Goal: Transaction & Acquisition: Subscribe to service/newsletter

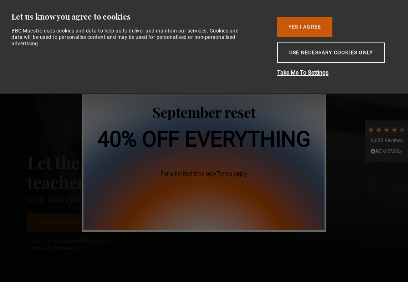
click at [319, 25] on button "Yes I Agree" at bounding box center [304, 27] width 55 height 20
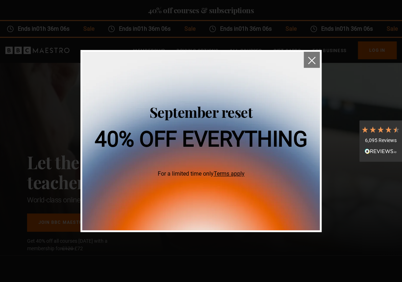
click at [310, 59] on img "close" at bounding box center [311, 60] width 7 height 7
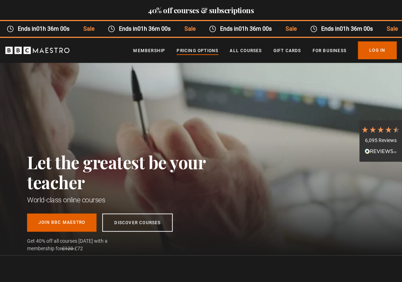
scroll to position [0, 112]
click at [199, 53] on link "Pricing Options" at bounding box center [198, 50] width 42 height 7
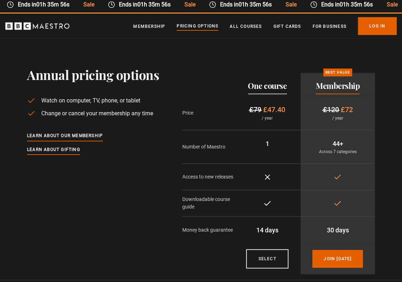
scroll to position [36, 0]
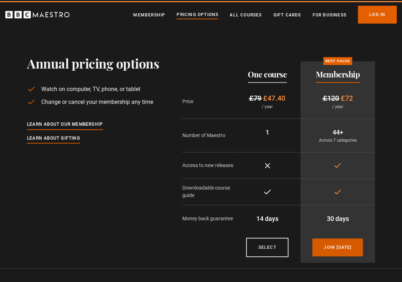
click at [338, 241] on link "Join [DATE]" at bounding box center [338, 247] width 51 height 18
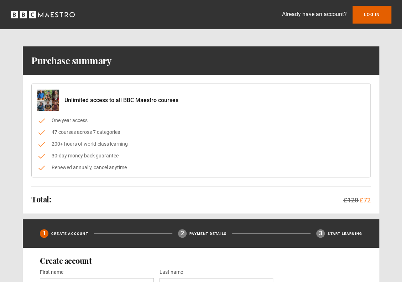
click at [56, 17] on icon "BBC Maestro" at bounding box center [43, 14] width 64 height 11
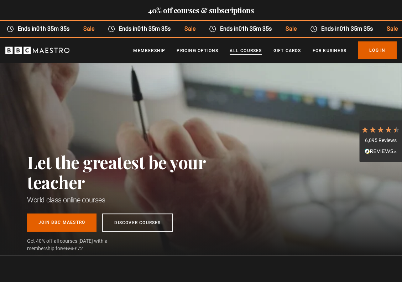
click at [238, 51] on link "All Courses" at bounding box center [246, 50] width 32 height 7
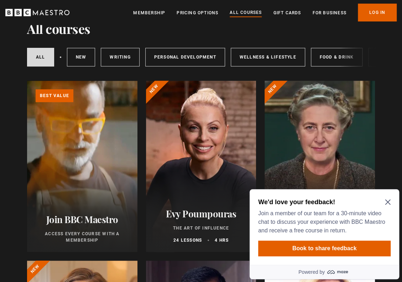
click at [388, 197] on div "We'd love your feedback! Join a member of our team for a 30-minute video chat t…" at bounding box center [325, 227] width 150 height 76
click at [388, 201] on icon "Close Maze Prompt" at bounding box center [387, 201] width 5 height 5
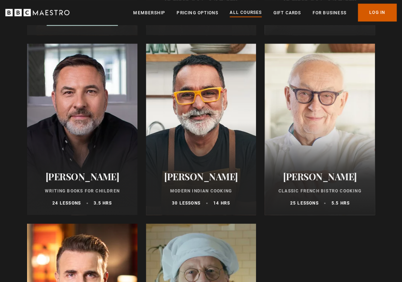
scroll to position [2708, 0]
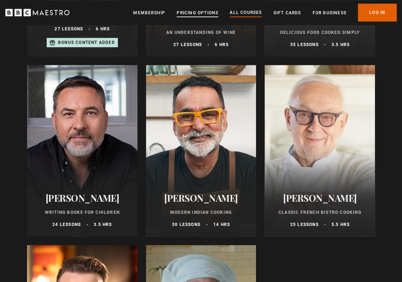
click at [204, 12] on link "Pricing Options" at bounding box center [198, 12] width 42 height 7
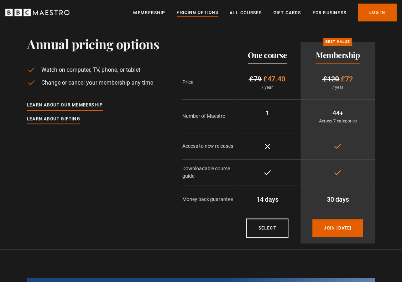
scroll to position [71, 0]
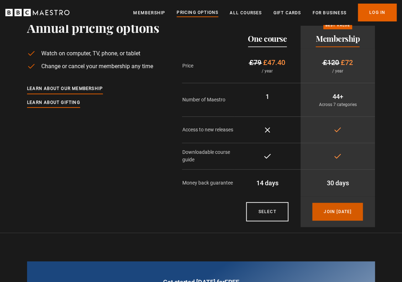
click at [339, 212] on link "Join [DATE]" at bounding box center [338, 211] width 51 height 18
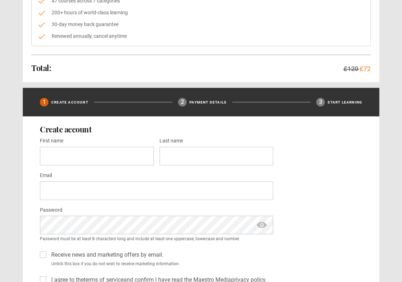
scroll to position [143, 0]
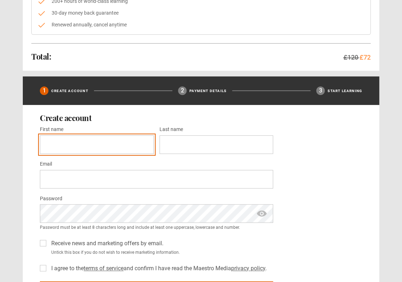
click at [115, 139] on input "First name *" at bounding box center [97, 144] width 114 height 19
type input "*********"
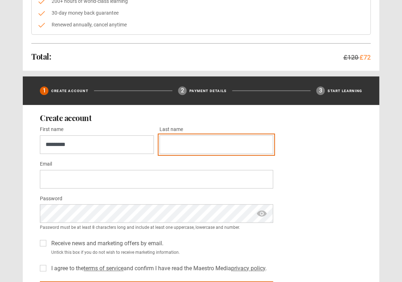
type input "****"
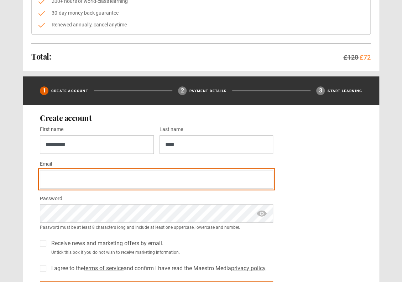
type input "**********"
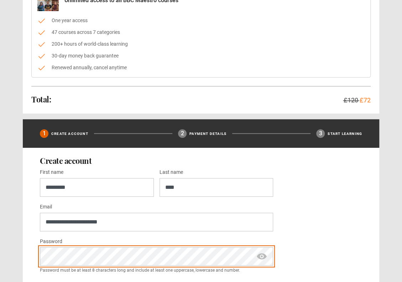
scroll to position [178, 0]
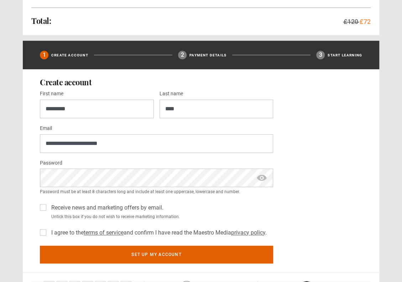
click at [263, 177] on span "show password" at bounding box center [261, 177] width 11 height 18
click at [263, 177] on span "hide password" at bounding box center [261, 177] width 11 height 18
click at [261, 178] on span "show password" at bounding box center [261, 177] width 11 height 18
click at [48, 231] on label "I agree to the terms of service and confirm I have read the Maestro Media priva…" at bounding box center [157, 232] width 218 height 9
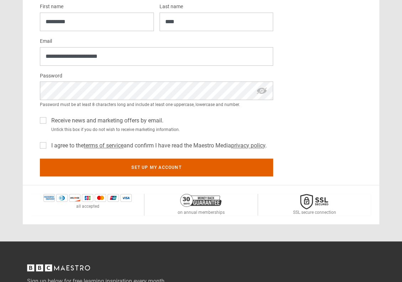
scroll to position [285, 0]
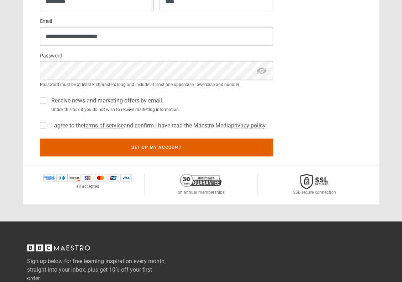
click at [39, 102] on div "**********" at bounding box center [201, 63] width 357 height 202
click at [48, 96] on label "Receive news and marketing offers by email." at bounding box center [105, 100] width 115 height 9
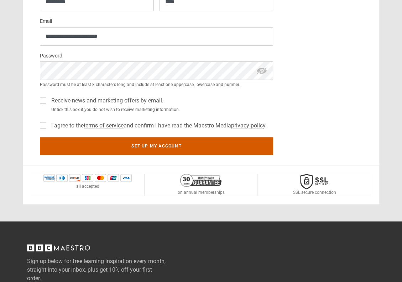
click at [126, 147] on button "Set up my account" at bounding box center [156, 146] width 233 height 18
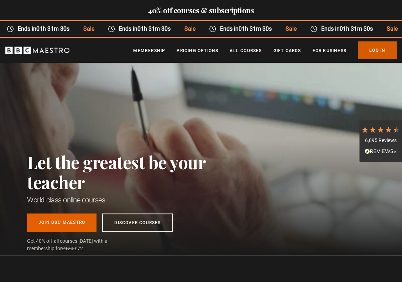
scroll to position [0, 223]
click at [389, 48] on link "Log In" at bounding box center [377, 50] width 39 height 18
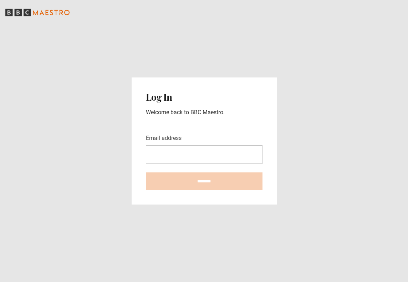
click at [156, 151] on input "Email address" at bounding box center [204, 154] width 117 height 19
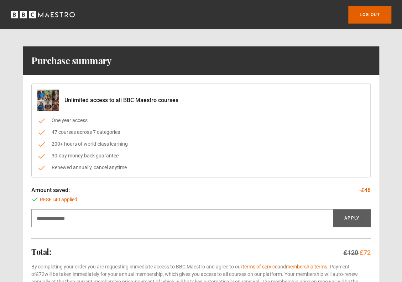
scroll to position [107, 0]
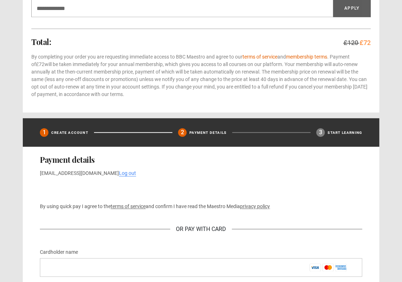
scroll to position [285, 0]
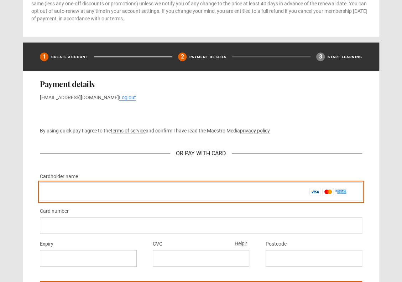
click at [239, 193] on input "Cardholder name *" at bounding box center [201, 191] width 322 height 19
type input "**********"
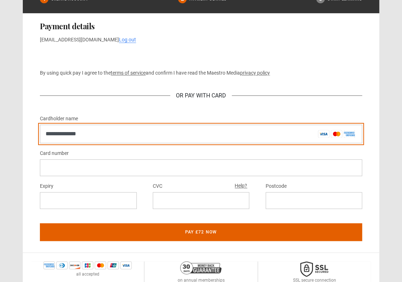
scroll to position [356, 0]
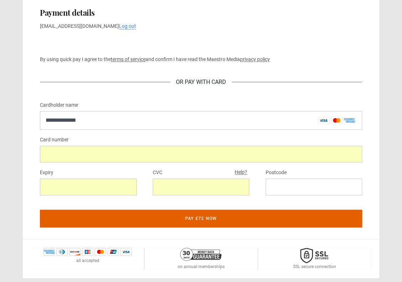
click at [282, 190] on div at bounding box center [314, 186] width 97 height 17
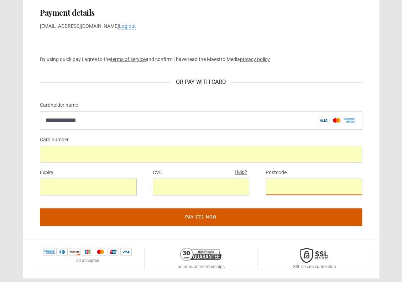
click at [202, 217] on button "Pay £72 now" at bounding box center [201, 217] width 322 height 18
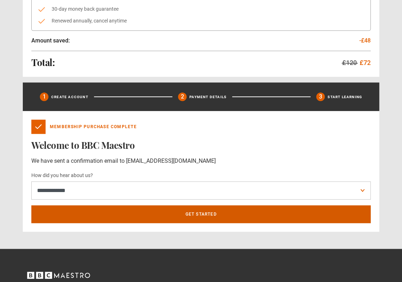
scroll to position [178, 0]
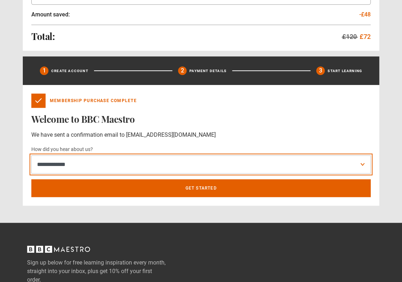
click at [140, 165] on select "**********" at bounding box center [201, 164] width 340 height 18
select select "**"
click at [31, 155] on select "**********" at bounding box center [201, 164] width 340 height 18
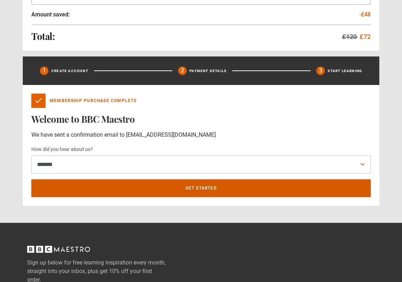
click at [122, 185] on link "Get Started" at bounding box center [201, 188] width 340 height 18
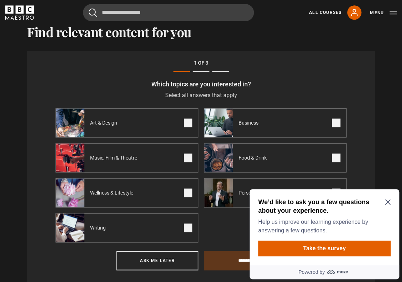
click at [392, 197] on div "We’d like to ask you a few questions about your experience. Help us improve our…" at bounding box center [325, 227] width 150 height 76
click at [389, 207] on div "We’d like to ask you a few questions about your experience. Help us improve our…" at bounding box center [324, 215] width 133 height 37
click at [389, 201] on icon "Close Maze Prompt" at bounding box center [388, 202] width 6 height 6
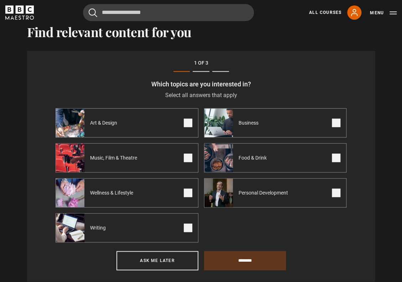
click at [264, 195] on span "Personal Development" at bounding box center [265, 192] width 64 height 7
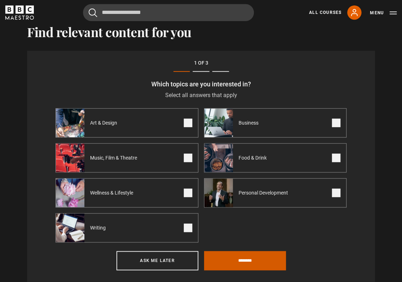
click at [236, 262] on input "********" at bounding box center [245, 260] width 82 height 19
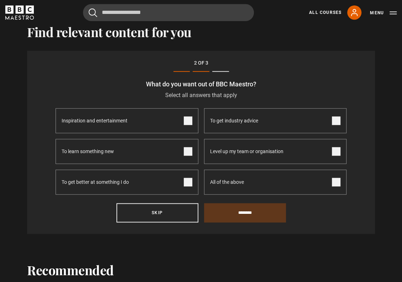
click at [336, 124] on span at bounding box center [336, 120] width 9 height 9
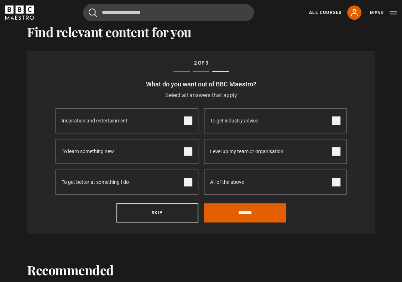
click at [331, 154] on label "Level up my team or organisation" at bounding box center [275, 151] width 143 height 25
click at [187, 154] on span at bounding box center [188, 151] width 9 height 9
click at [187, 186] on span at bounding box center [188, 181] width 9 height 9
click at [337, 184] on span at bounding box center [336, 181] width 9 height 9
click at [221, 220] on input "********" at bounding box center [245, 212] width 82 height 19
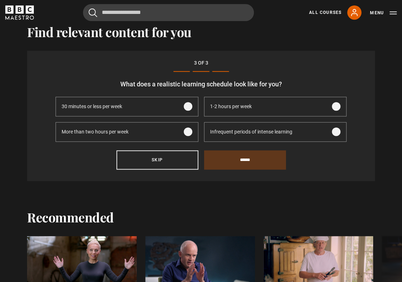
click at [337, 109] on span at bounding box center [336, 106] width 9 height 9
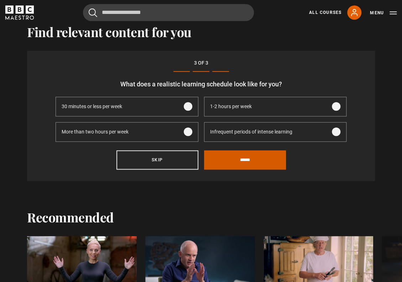
click at [222, 166] on input "******" at bounding box center [245, 159] width 82 height 19
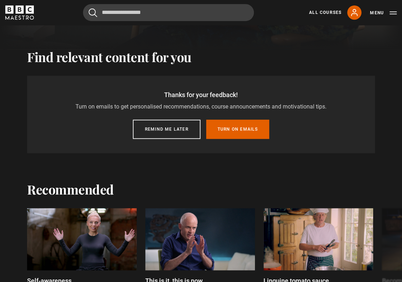
scroll to position [201, 0]
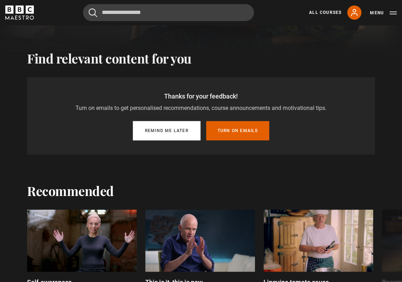
click at [150, 136] on button "Remind me later" at bounding box center [167, 130] width 68 height 19
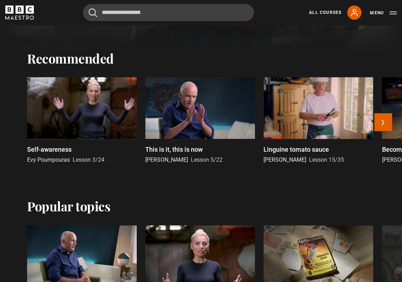
click at [81, 125] on div at bounding box center [82, 108] width 110 height 62
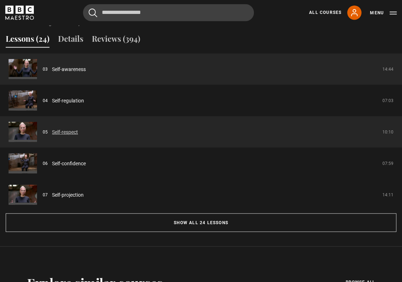
scroll to position [570, 0]
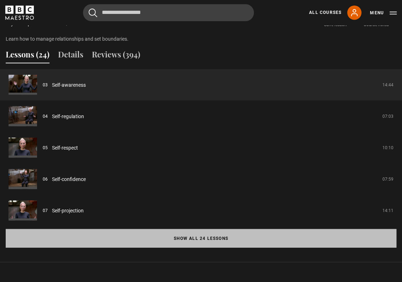
click at [199, 239] on button "Show all 24 lessons" at bounding box center [201, 237] width 391 height 19
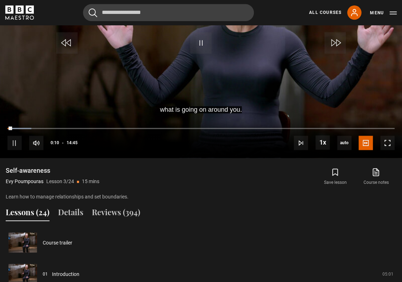
scroll to position [428, 0]
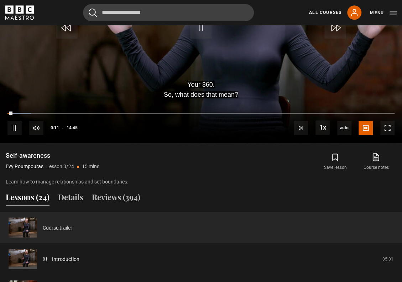
click at [43, 225] on link "Course trailer" at bounding box center [58, 226] width 30 height 7
